Goal: Task Accomplishment & Management: Manage account settings

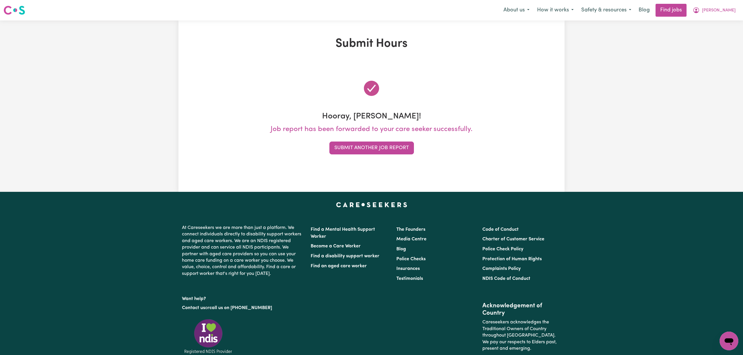
click at [743, 11] on div "Menu About us How it works Safety & resources Blog Find jobs Tina" at bounding box center [371, 10] width 743 height 13
click at [729, 10] on span "Tina" at bounding box center [720, 10] width 34 height 6
click at [715, 45] on link "Logout" at bounding box center [716, 44] width 46 height 11
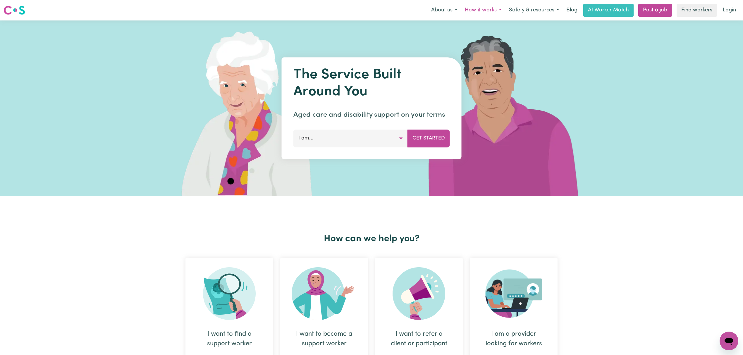
click at [480, 11] on button "How it works" at bounding box center [483, 10] width 44 height 12
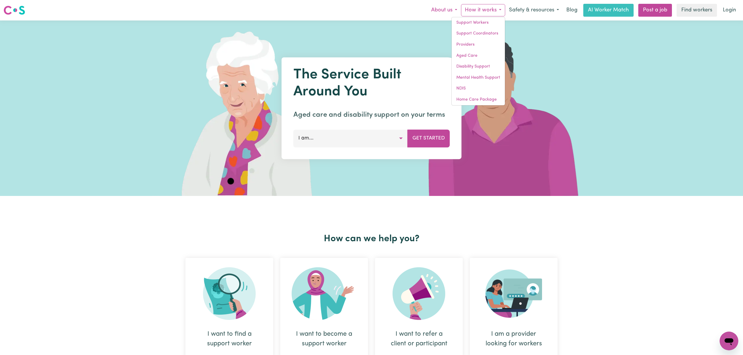
click at [448, 11] on button "About us" at bounding box center [445, 10] width 34 height 12
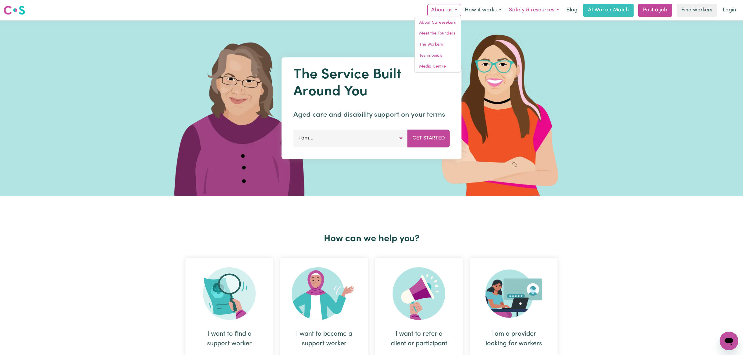
click at [536, 14] on button "Safety & resources" at bounding box center [535, 10] width 58 height 12
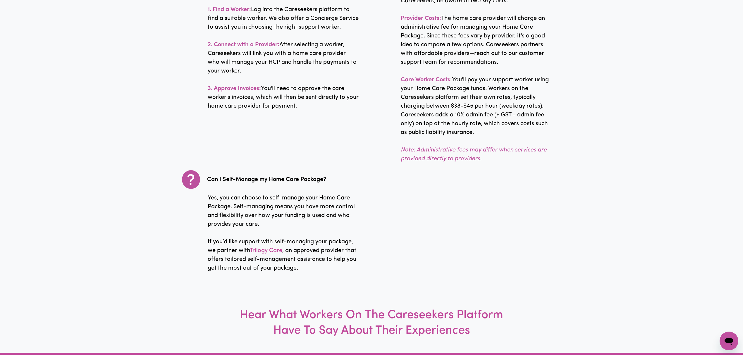
scroll to position [1171, 0]
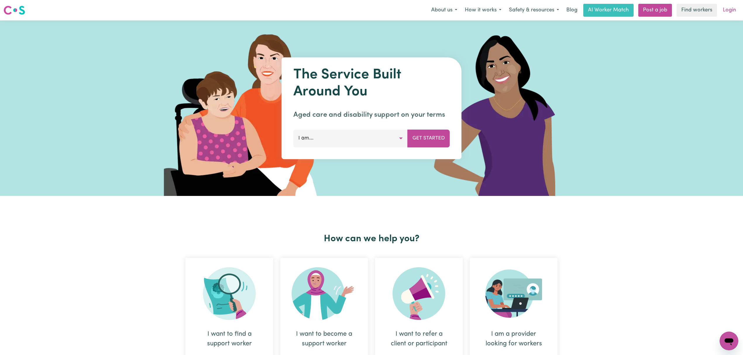
click at [722, 8] on link "Login" at bounding box center [730, 10] width 20 height 13
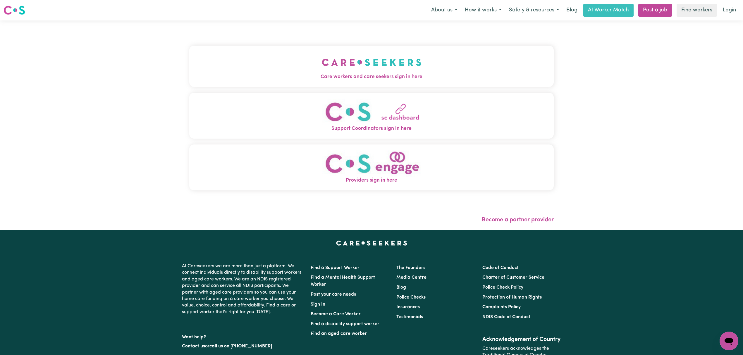
click at [294, 84] on button "Care workers and care seekers sign in here" at bounding box center [371, 66] width 365 height 41
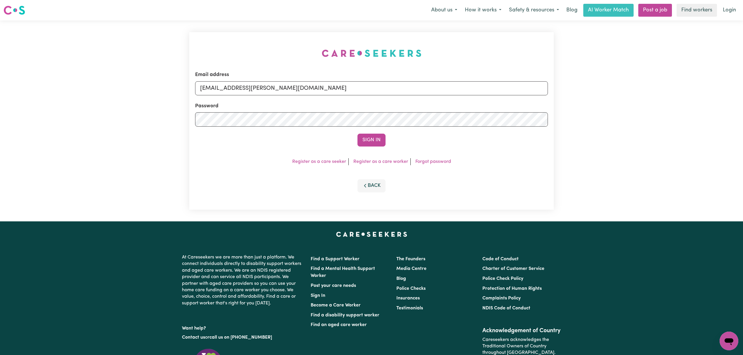
click at [294, 84] on input "superuser~mikayla@careseekers.com.au" at bounding box center [371, 88] width 353 height 14
drag, startPoint x: 233, startPoint y: 91, endPoint x: 412, endPoint y: 95, distance: 178.6
click at [412, 95] on form "Email address superuser~mikayla@careseekers.com.au Password Sign In" at bounding box center [371, 109] width 353 height 76
type input "superuser~zyw19721218@gmail.com"
click at [373, 141] on button "Sign In" at bounding box center [372, 140] width 28 height 13
